Goal: Task Accomplishment & Management: Use online tool/utility

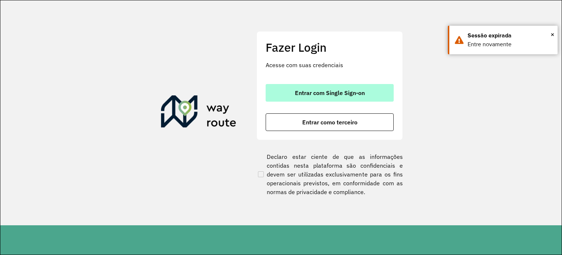
click at [311, 95] on span "Entrar com Single Sign-on" at bounding box center [330, 93] width 70 height 6
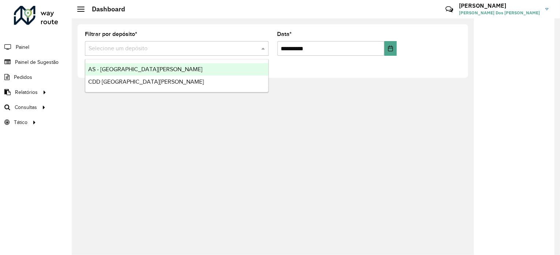
click at [111, 45] on input "text" at bounding box center [170, 48] width 162 height 9
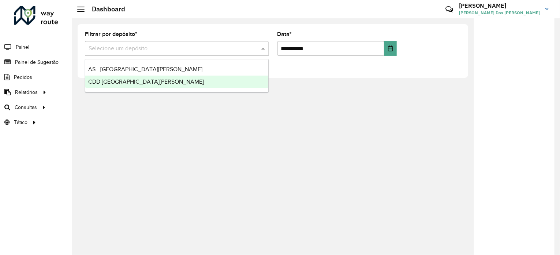
click at [173, 83] on div "CDD Santa Cruz do Sul" at bounding box center [176, 81] width 183 height 12
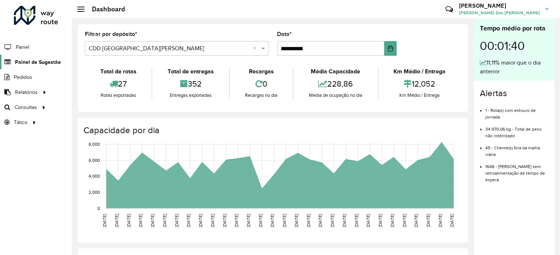
click at [45, 63] on span "Painel de Sugestão" at bounding box center [38, 62] width 46 height 8
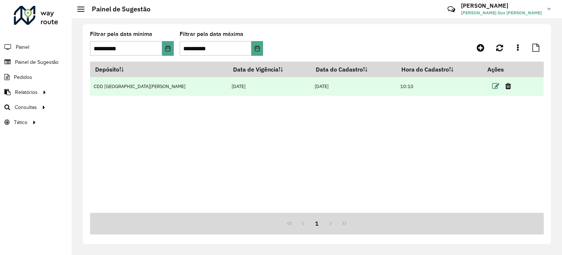
click at [493, 85] on icon at bounding box center [496, 85] width 7 height 7
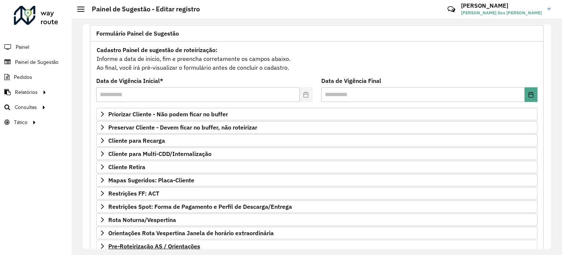
scroll to position [108, 0]
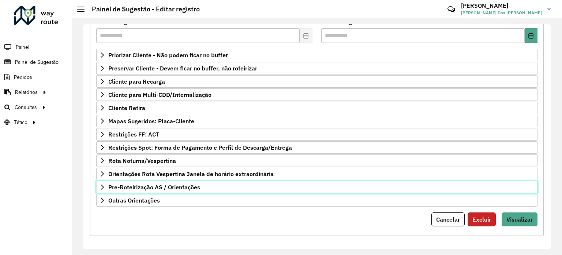
click at [136, 189] on link "Pre-Roteirização AS / Orientações" at bounding box center [317, 187] width 442 height 12
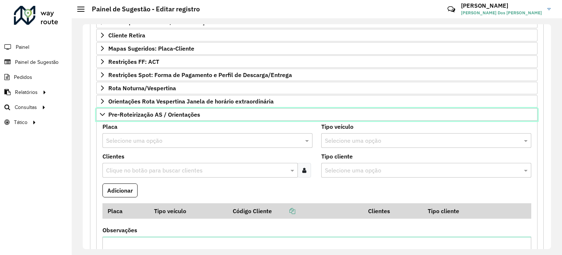
scroll to position [181, 0]
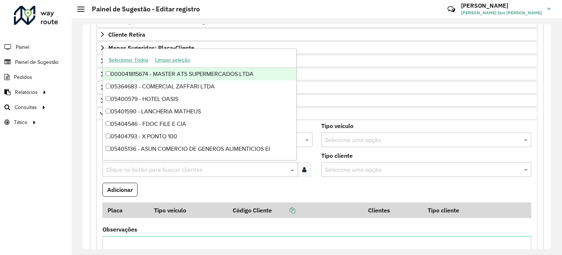
click at [130, 166] on input "text" at bounding box center [196, 169] width 185 height 9
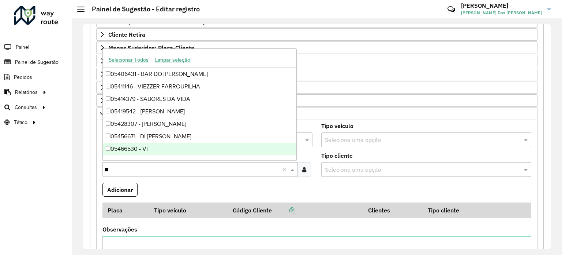
type input "*"
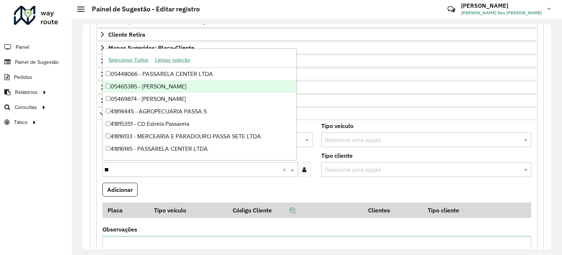
type input "*"
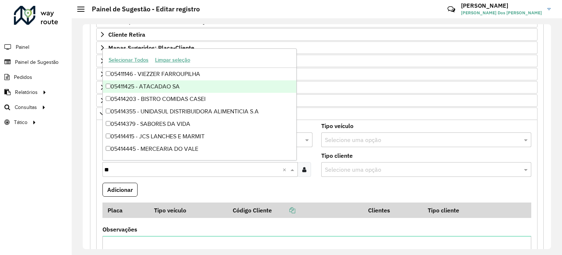
type input "*"
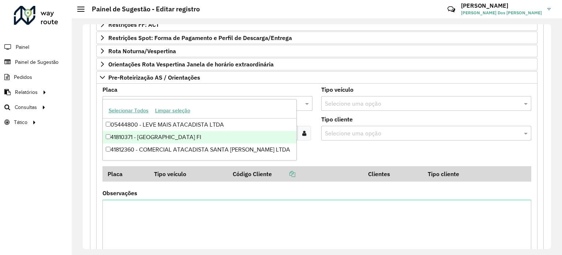
scroll to position [218, 0]
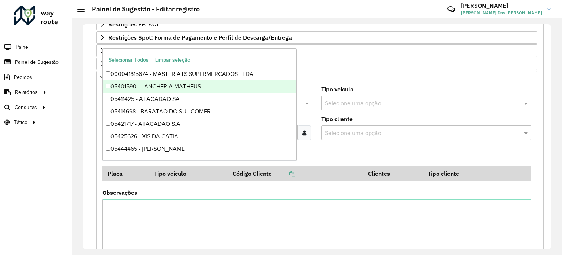
type input "*"
